Goal: Book appointment/travel/reservation

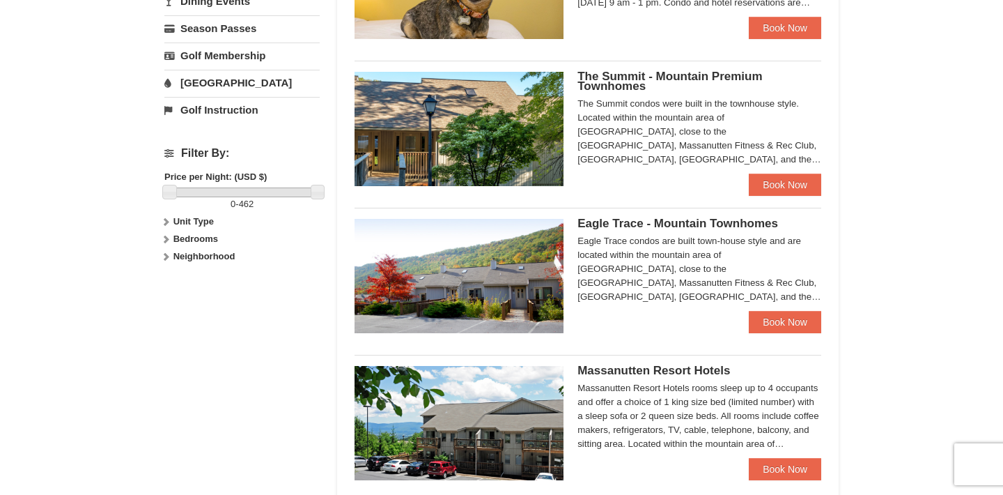
scroll to position [508, 0]
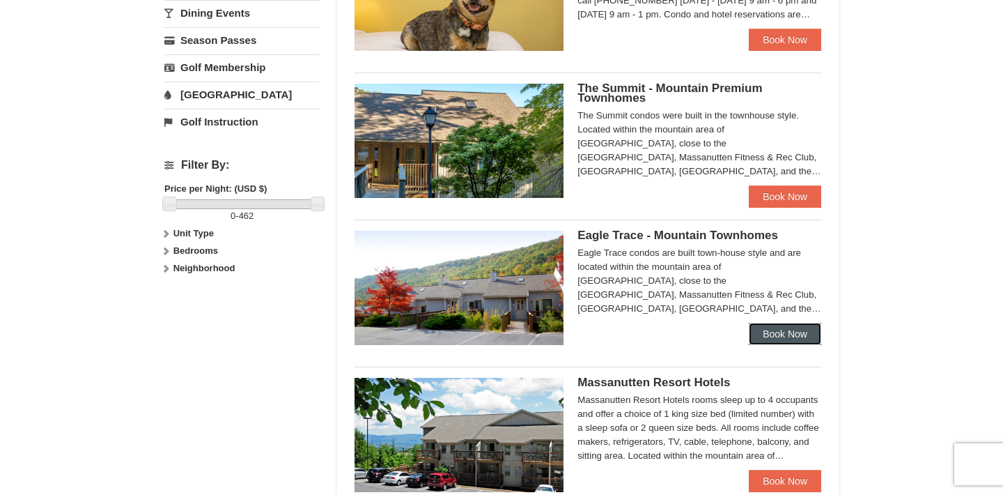
click at [792, 337] on link "Book Now" at bounding box center [785, 334] width 72 height 22
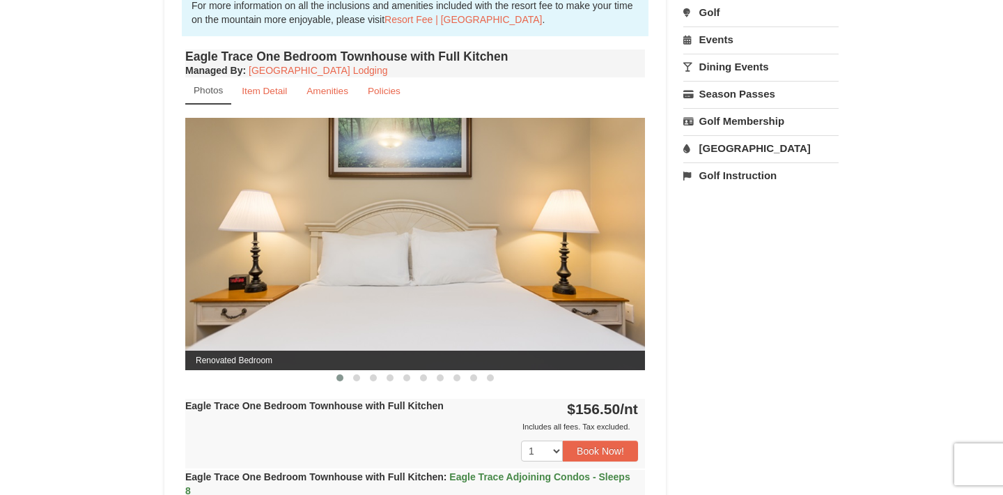
scroll to position [528, 0]
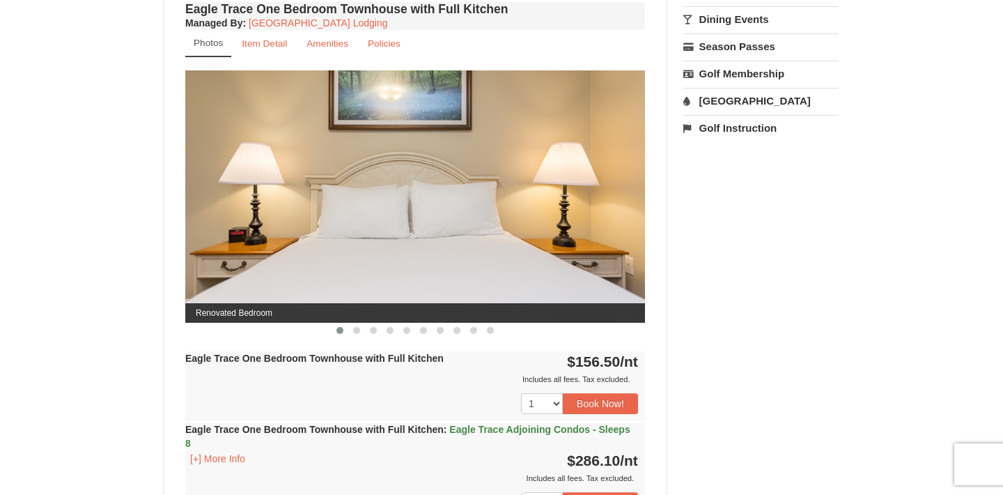
click at [470, 225] on img at bounding box center [415, 196] width 460 height 252
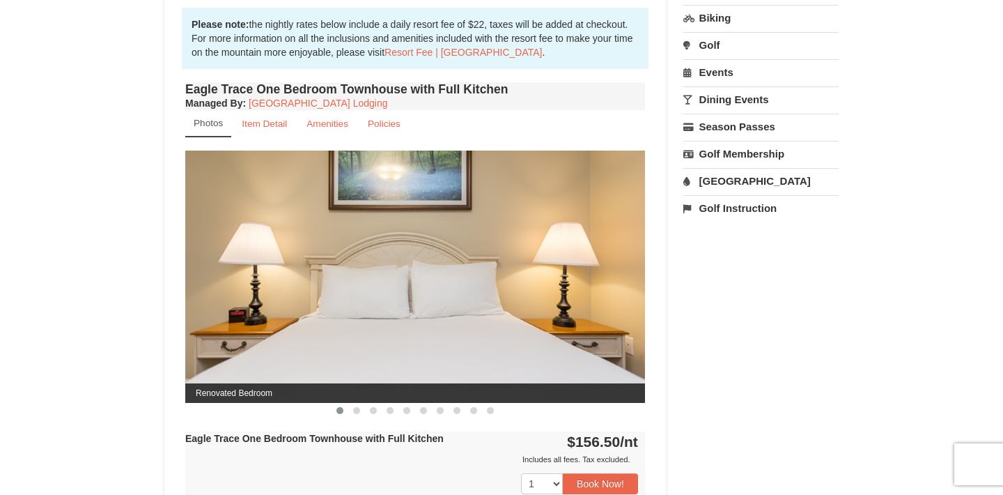
scroll to position [441, 0]
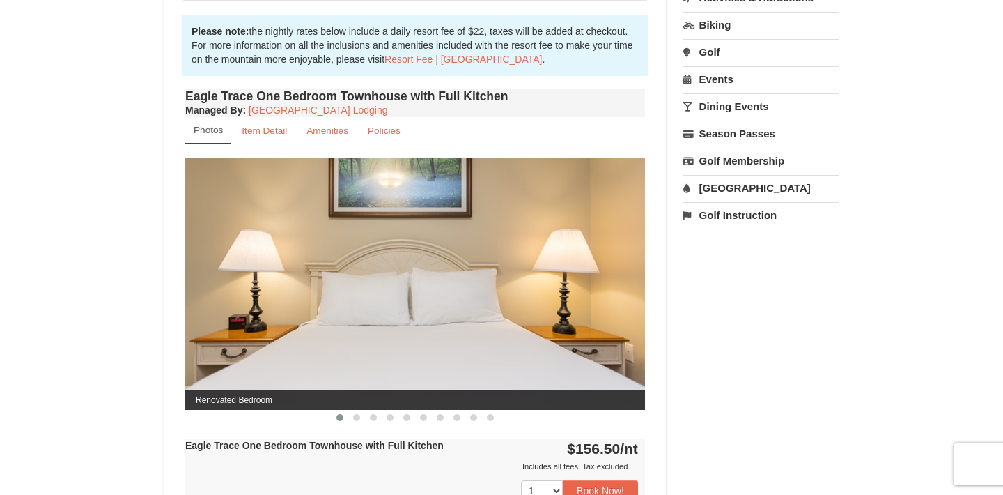
click at [210, 130] on small "Photos" at bounding box center [208, 130] width 29 height 10
click at [355, 418] on span at bounding box center [356, 417] width 7 height 7
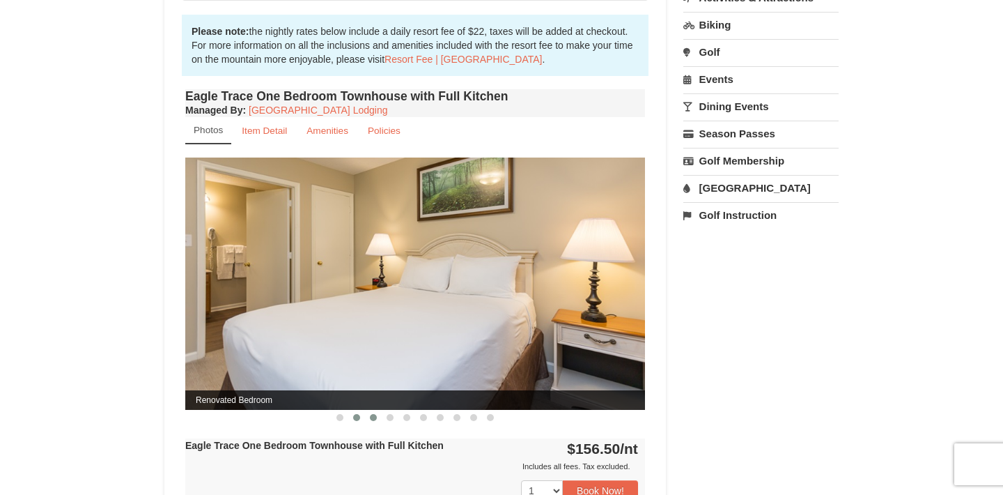
click at [373, 417] on span at bounding box center [373, 417] width 7 height 7
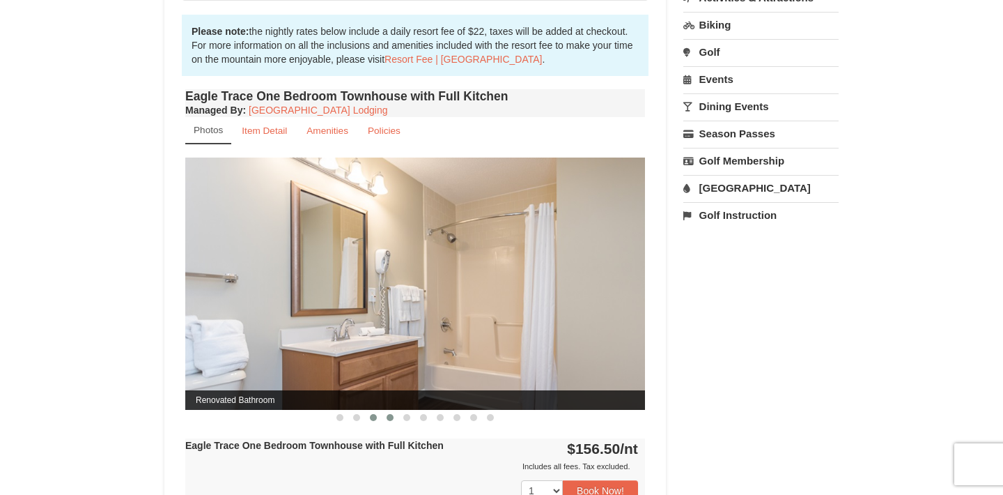
click at [390, 417] on span at bounding box center [390, 417] width 7 height 7
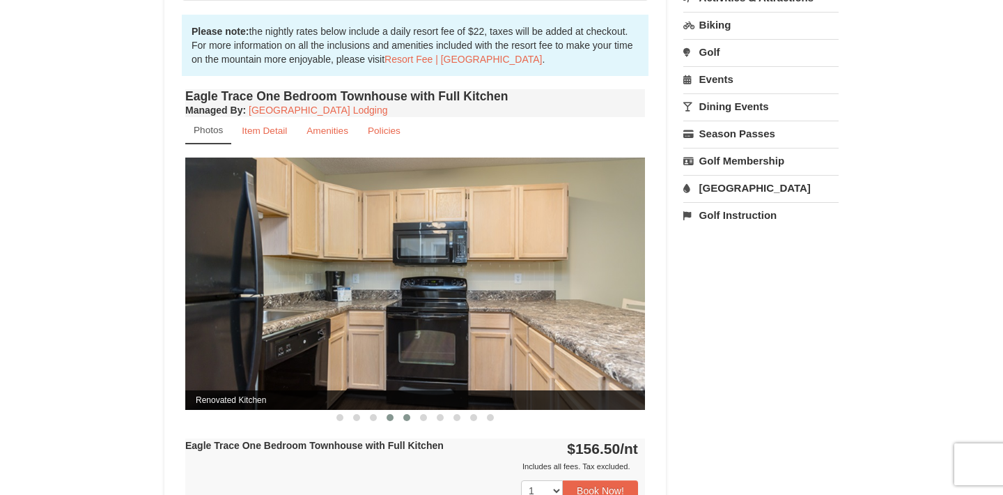
click at [407, 417] on span at bounding box center [406, 417] width 7 height 7
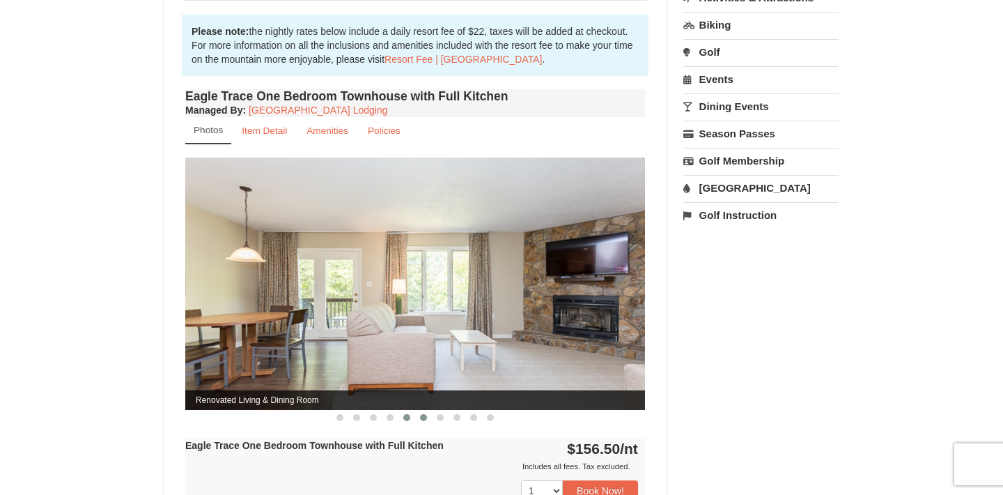
click at [426, 416] on span at bounding box center [423, 417] width 7 height 7
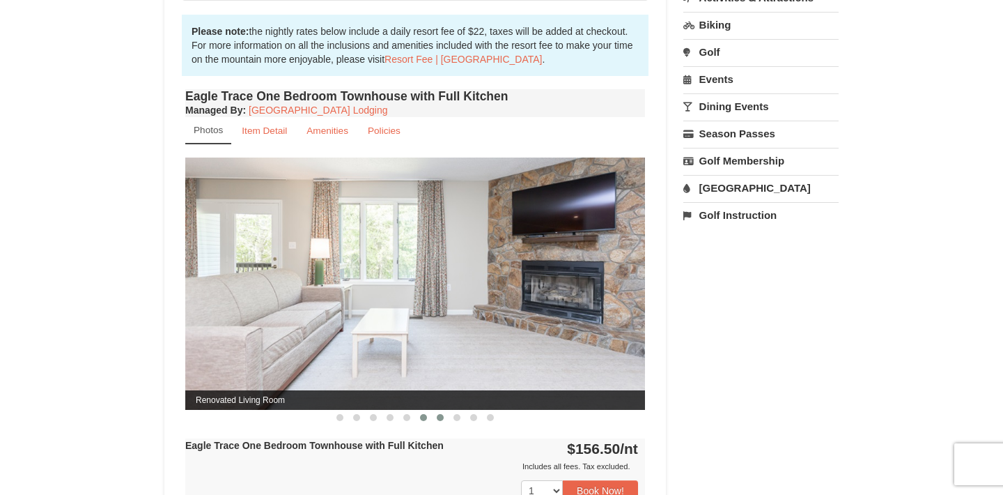
click at [444, 416] on button at bounding box center [440, 417] width 17 height 14
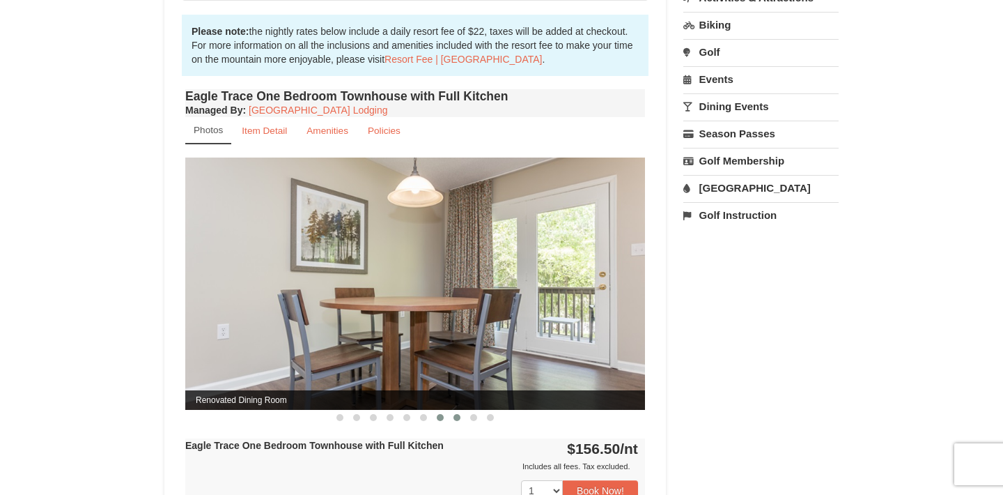
click at [458, 416] on span at bounding box center [457, 417] width 7 height 7
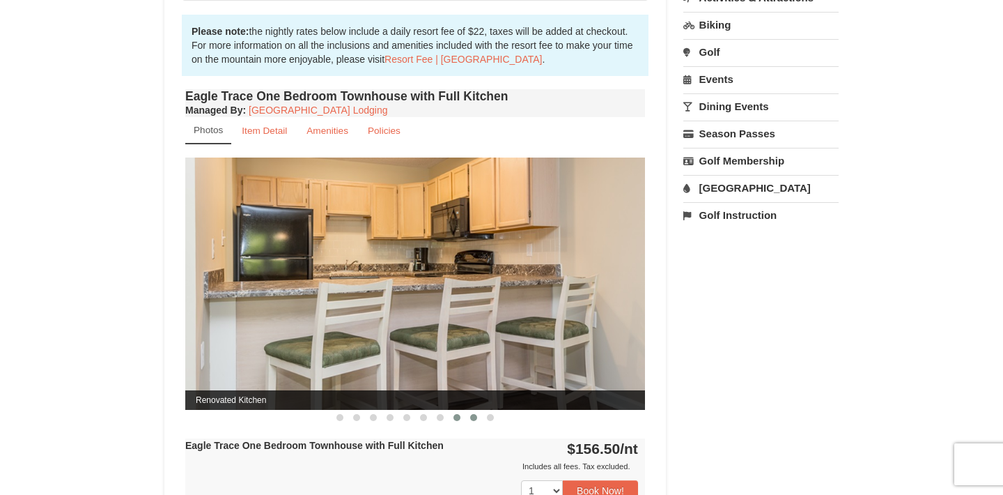
click at [475, 416] on span at bounding box center [473, 417] width 7 height 7
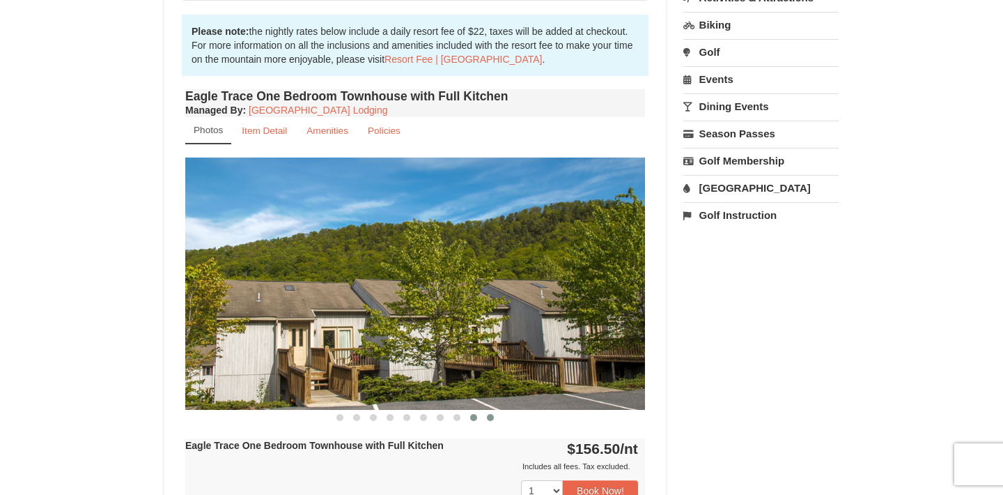
click at [492, 417] on span at bounding box center [490, 417] width 7 height 7
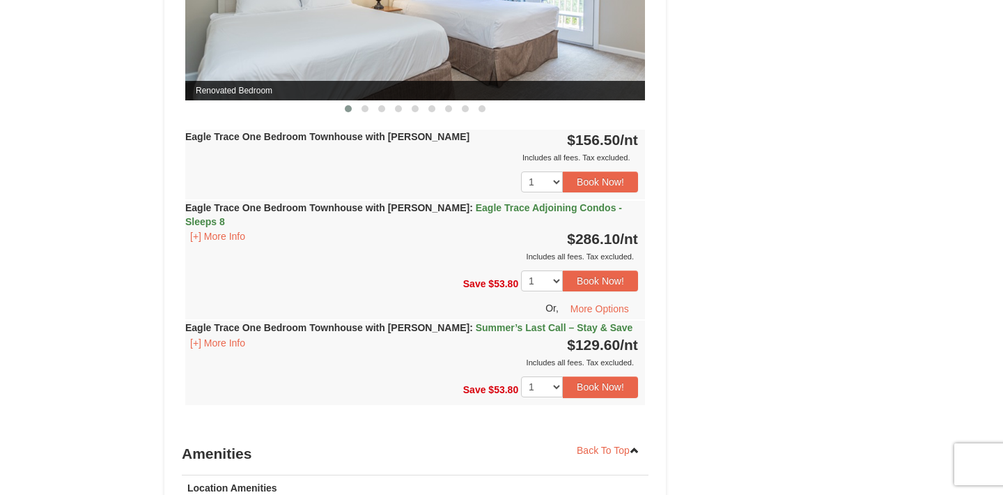
scroll to position [1406, 0]
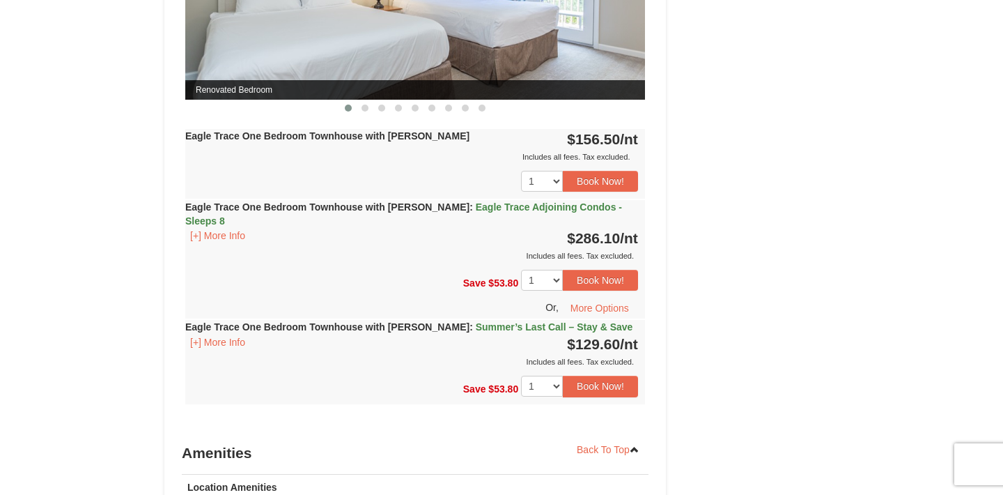
click at [476, 321] on span "Summer’s Last Call – Stay & Save" at bounding box center [554, 326] width 157 height 11
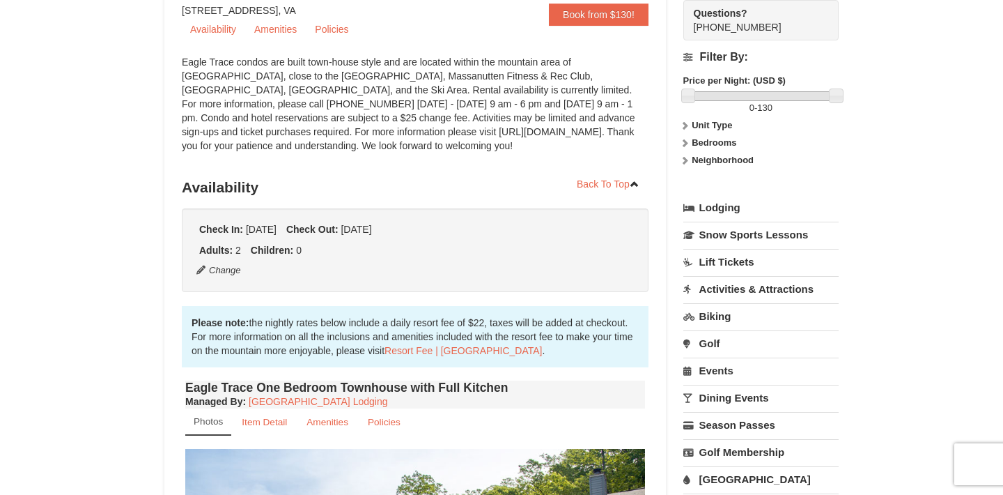
scroll to position [0, 0]
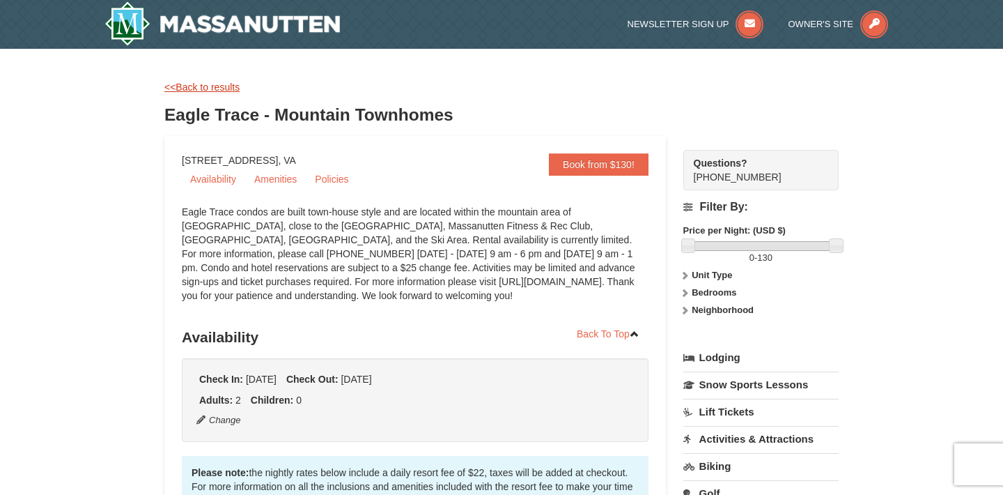
click at [225, 84] on link "<<Back to results" at bounding box center [201, 87] width 75 height 11
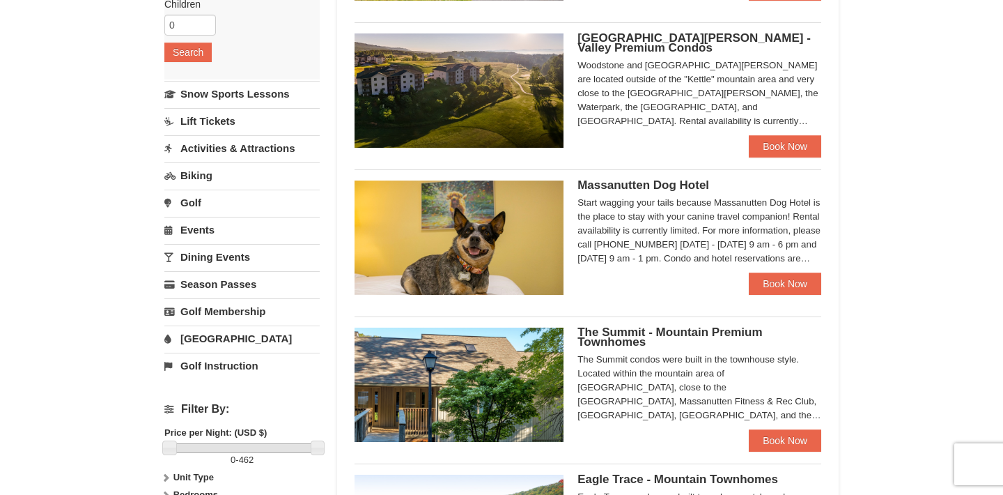
scroll to position [263, 0]
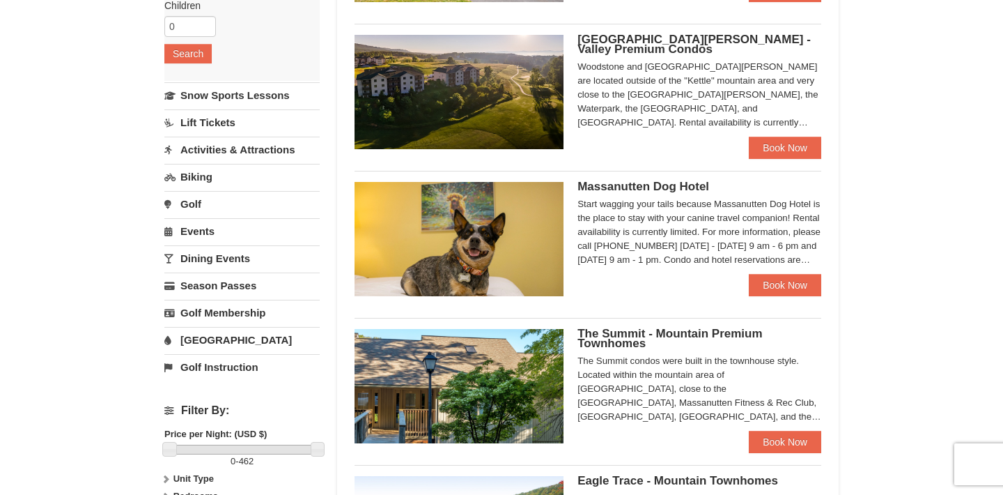
click at [258, 149] on link "Activities & Attractions" at bounding box center [241, 150] width 155 height 26
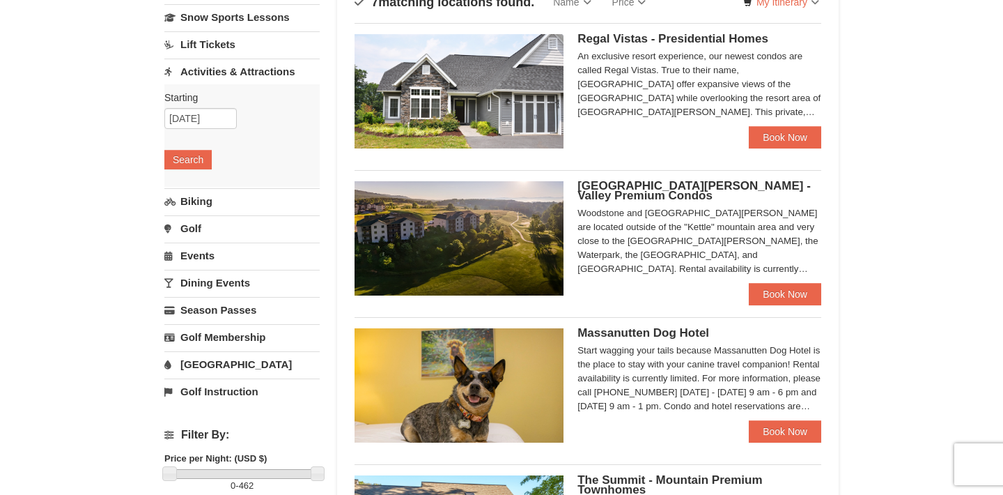
scroll to position [117, 0]
click at [195, 155] on button "Search" at bounding box center [187, 159] width 47 height 20
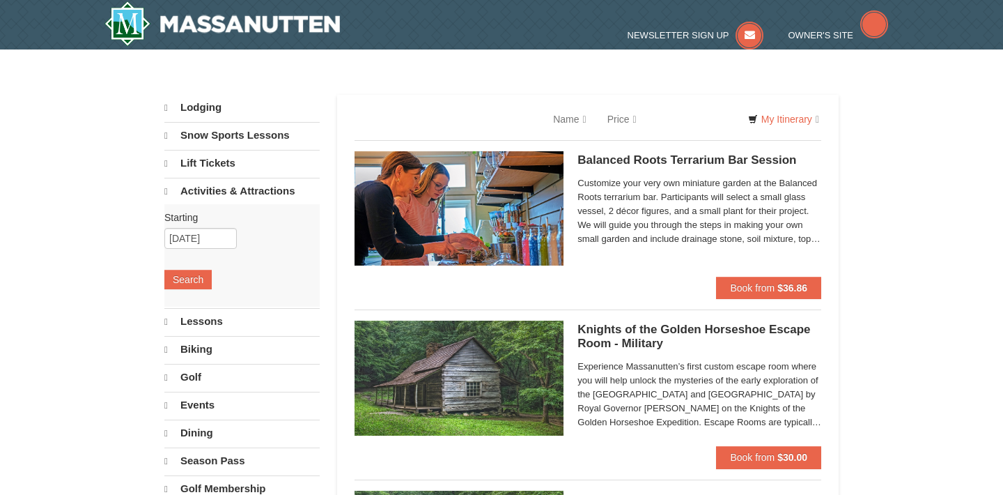
select select "9"
